Goal: Transaction & Acquisition: Subscribe to service/newsletter

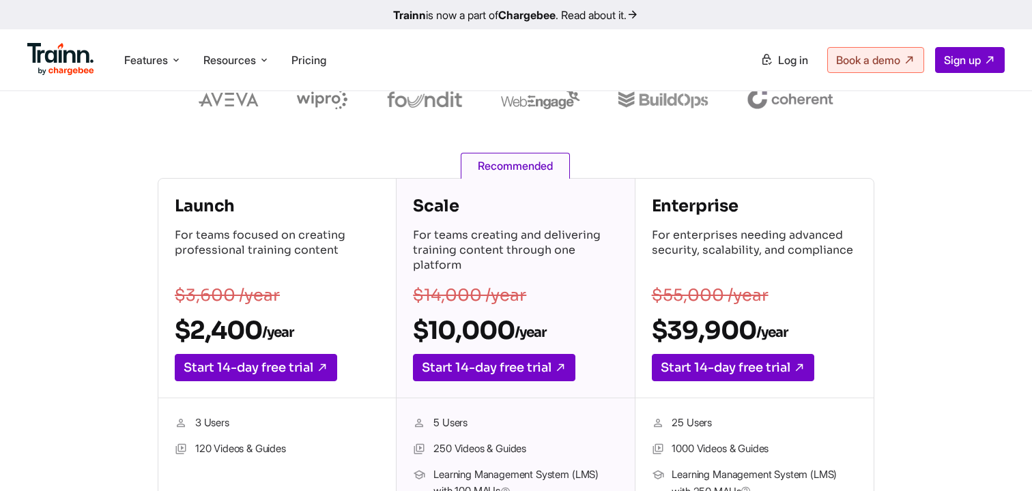
scroll to position [210, 0]
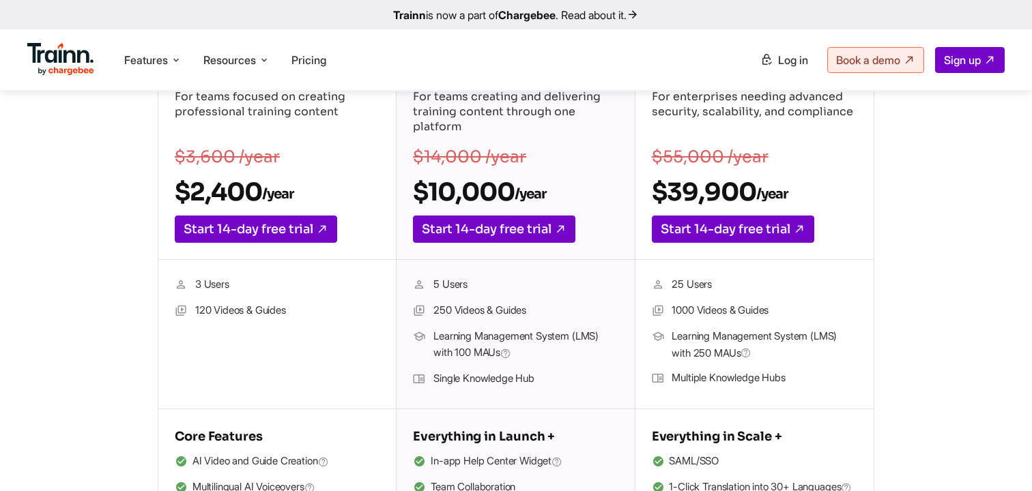
scroll to position [265, 0]
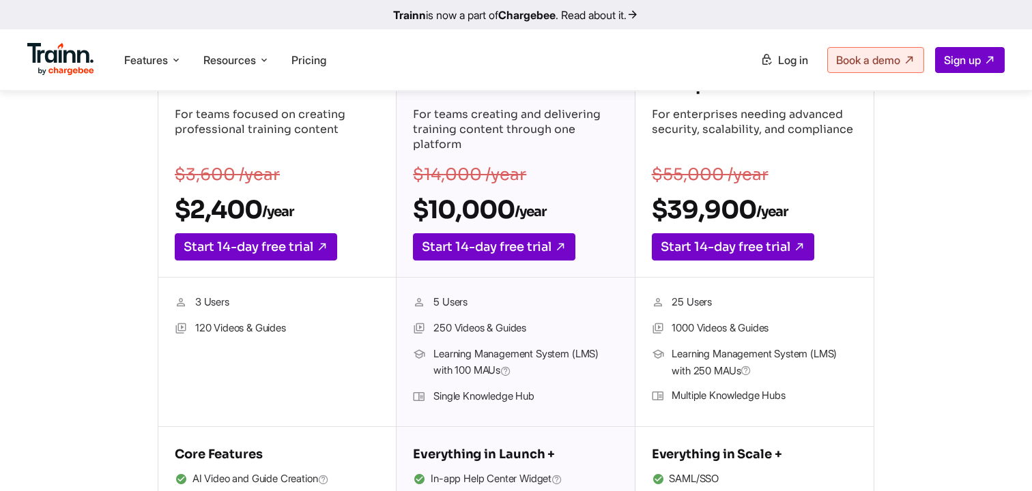
drag, startPoint x: 196, startPoint y: 303, endPoint x: 248, endPoint y: 303, distance: 52.6
click at [248, 303] on li "3 Users" at bounding box center [277, 303] width 205 height 18
drag, startPoint x: 242, startPoint y: 306, endPoint x: 195, endPoint y: 302, distance: 46.6
click at [195, 302] on li "3 Users" at bounding box center [277, 303] width 205 height 18
drag, startPoint x: 196, startPoint y: 327, endPoint x: 303, endPoint y: 319, distance: 107.5
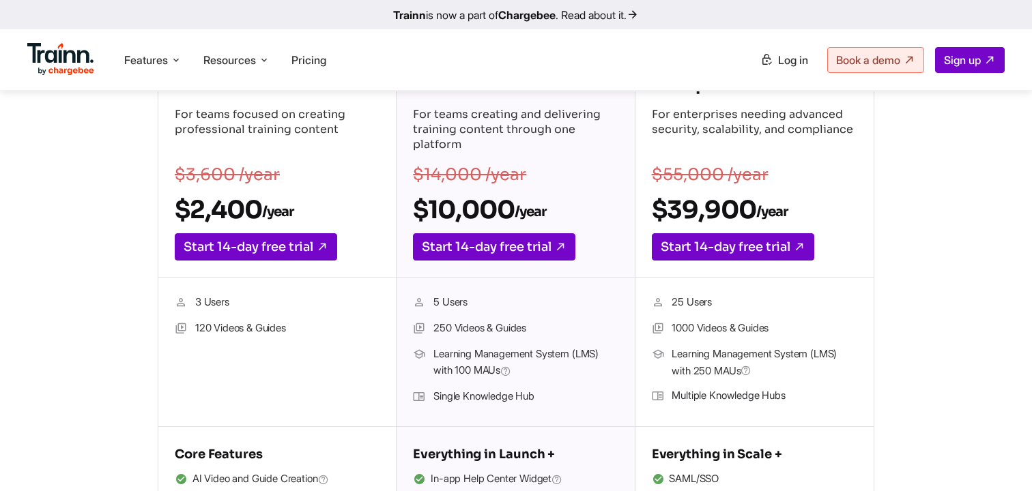
click at [303, 319] on ul "3 Users 120 Videos & Guides" at bounding box center [277, 352] width 205 height 116
click at [298, 333] on li "120 Videos & Guides" at bounding box center [277, 329] width 205 height 18
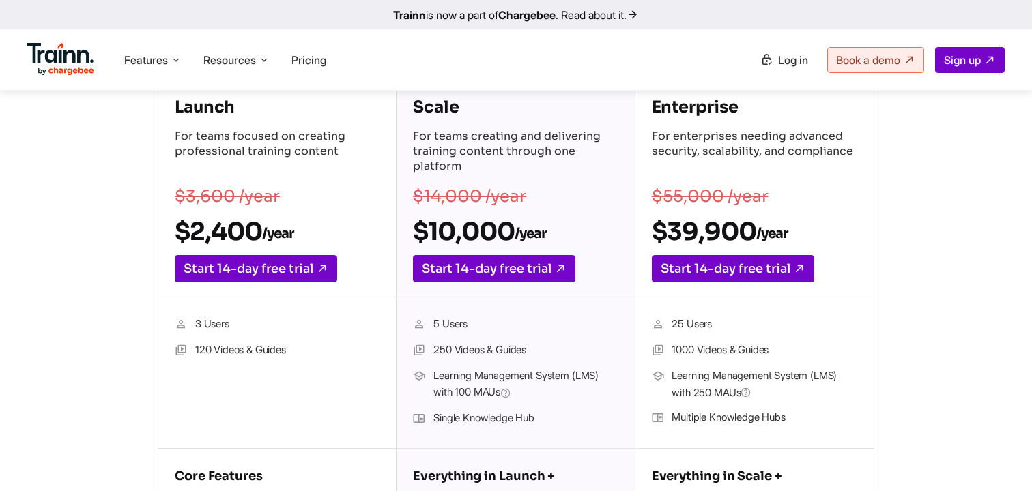
scroll to position [248, 0]
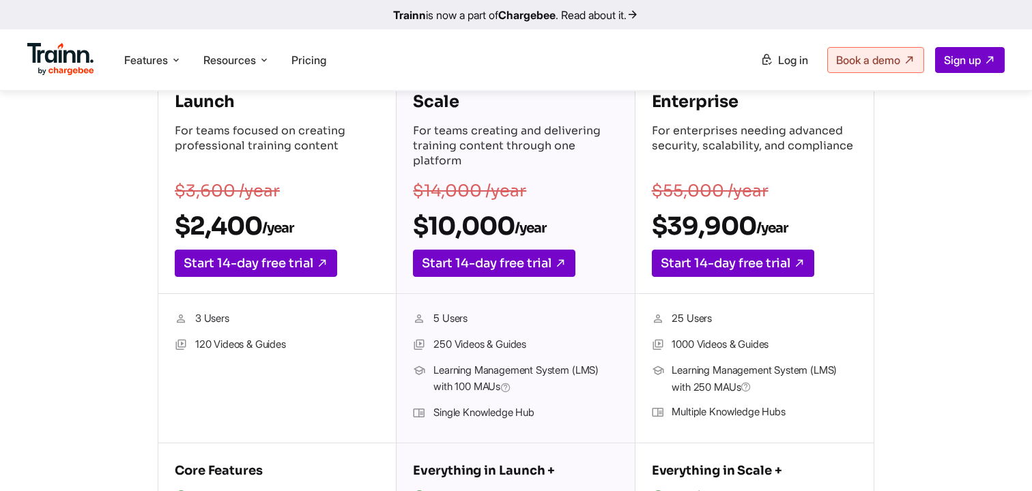
drag, startPoint x: 196, startPoint y: 344, endPoint x: 217, endPoint y: 344, distance: 21.2
click at [217, 344] on li "120 Videos & Guides" at bounding box center [277, 346] width 205 height 18
click at [203, 343] on li "120 Videos & Guides" at bounding box center [277, 346] width 205 height 18
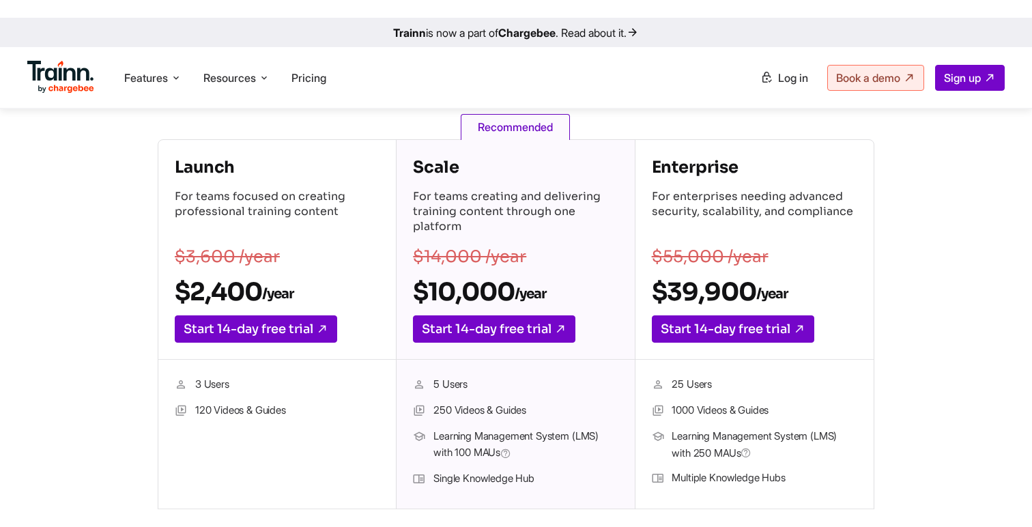
scroll to position [254, 0]
